Goal: Check status

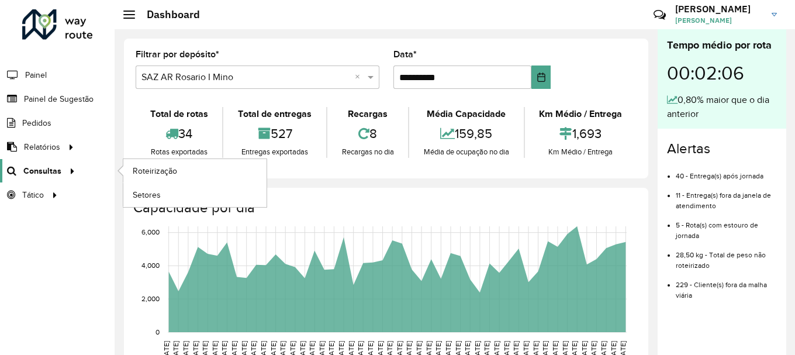
scroll to position [766, 0]
click at [148, 168] on span "Roteirização" at bounding box center [156, 171] width 47 height 12
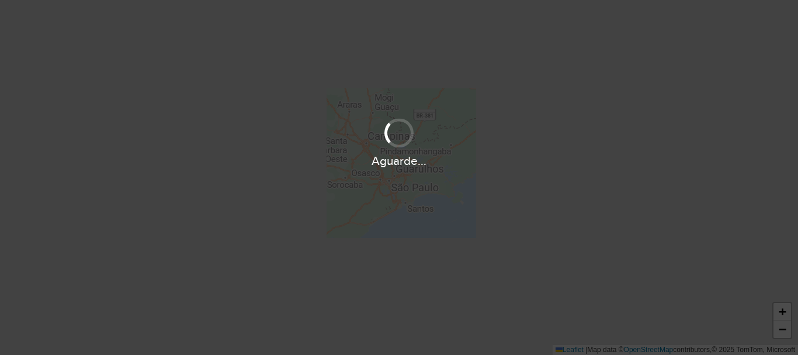
scroll to position [766, 0]
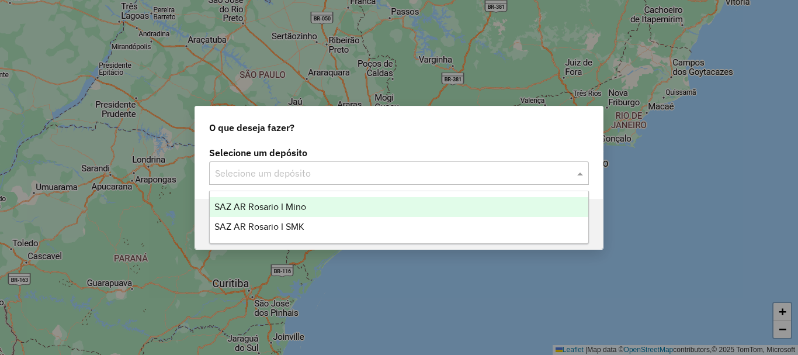
click at [583, 172] on span at bounding box center [582, 173] width 15 height 14
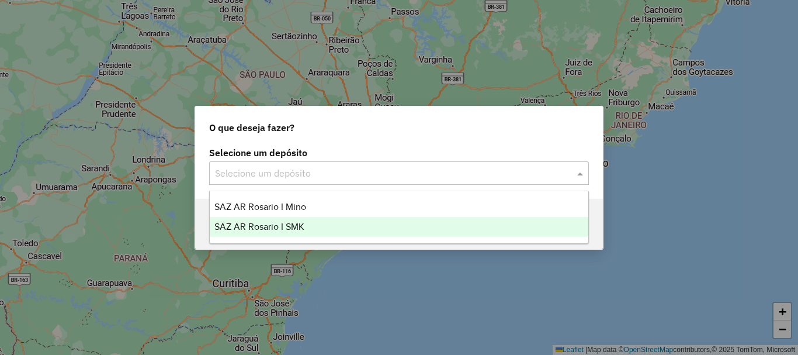
click at [272, 227] on span "SAZ AR Rosario I SMK" at bounding box center [260, 227] width 90 height 10
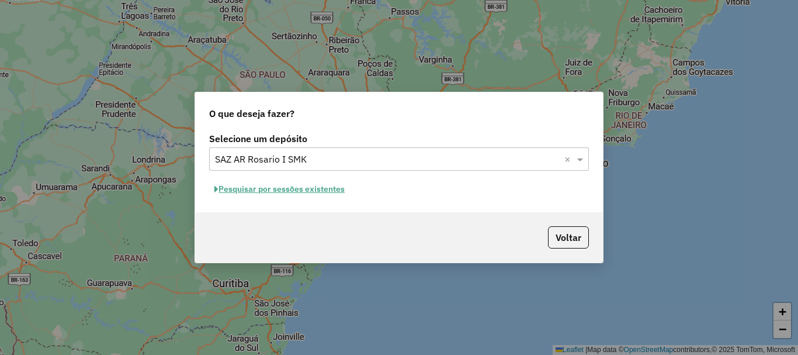
click at [282, 187] on button "Pesquisar por sessões existentes" at bounding box center [279, 189] width 141 height 18
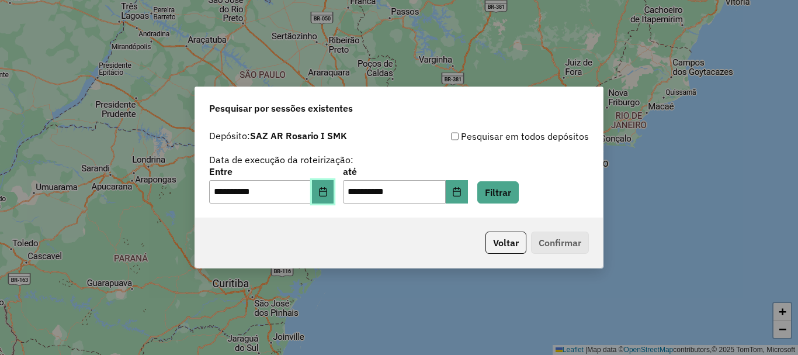
click at [332, 202] on button "Choose Date" at bounding box center [323, 191] width 22 height 23
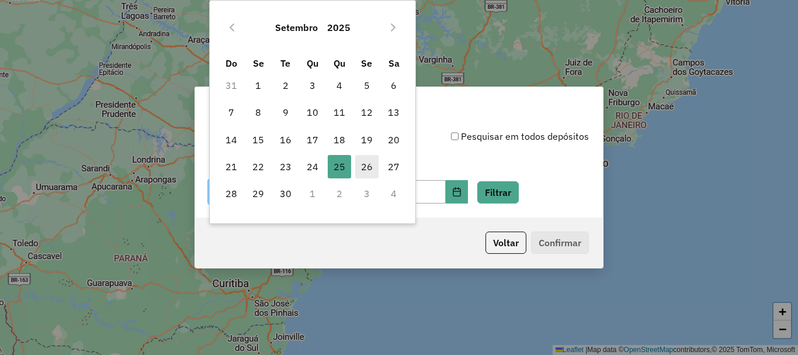
click at [364, 166] on span "26" at bounding box center [366, 166] width 23 height 23
type input "**********"
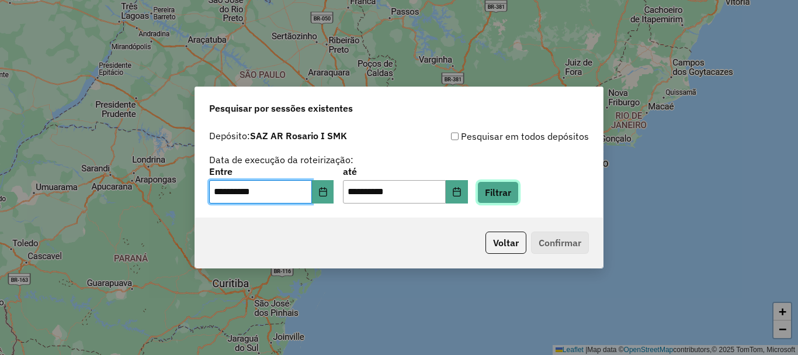
click at [517, 189] on button "Filtrar" at bounding box center [498, 192] width 41 height 22
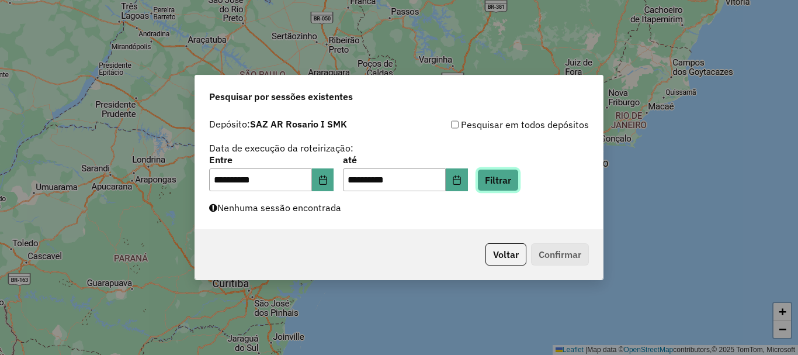
click at [519, 184] on button "Filtrar" at bounding box center [498, 180] width 41 height 22
click at [516, 181] on button "Filtrar" at bounding box center [498, 180] width 41 height 22
